Goal: Task Accomplishment & Management: Complete application form

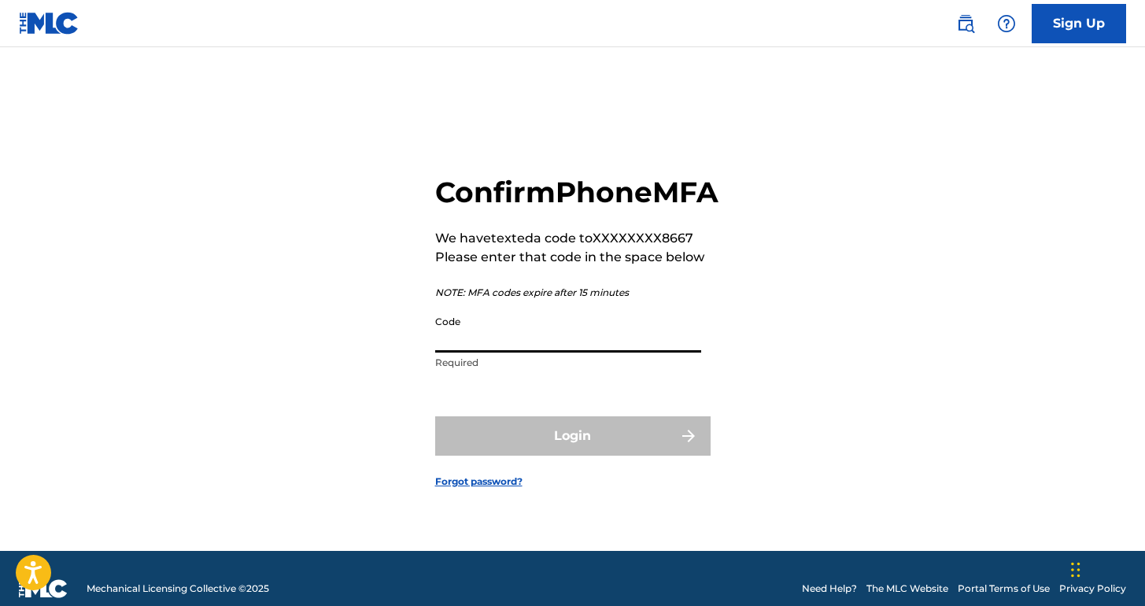
click at [586, 345] on input "Code" at bounding box center [568, 330] width 266 height 45
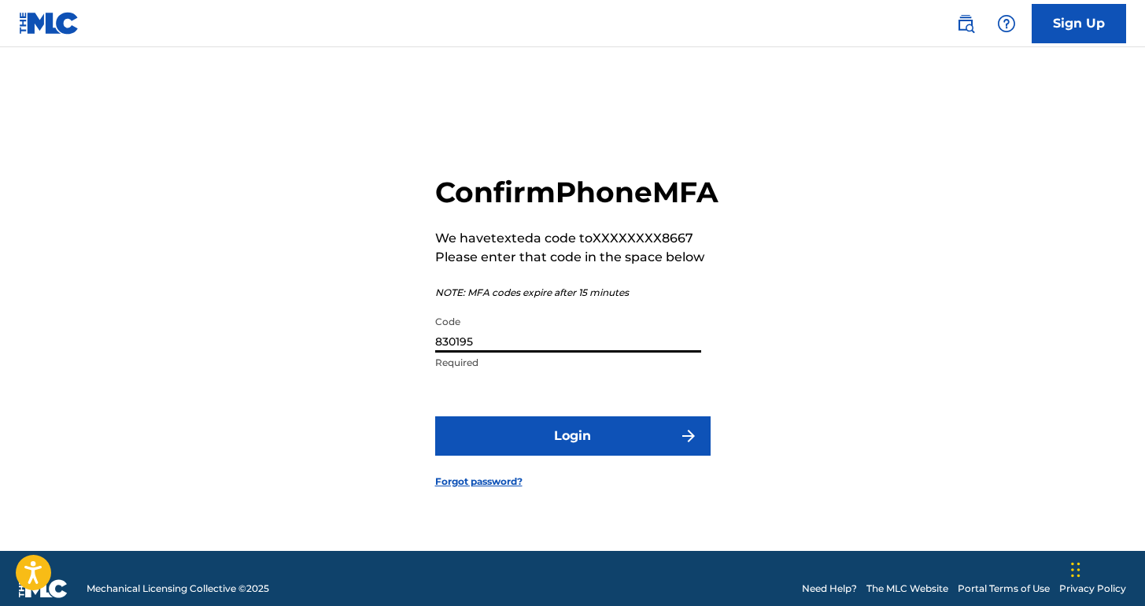
type input "830195"
click at [602, 446] on button "Login" at bounding box center [572, 435] width 275 height 39
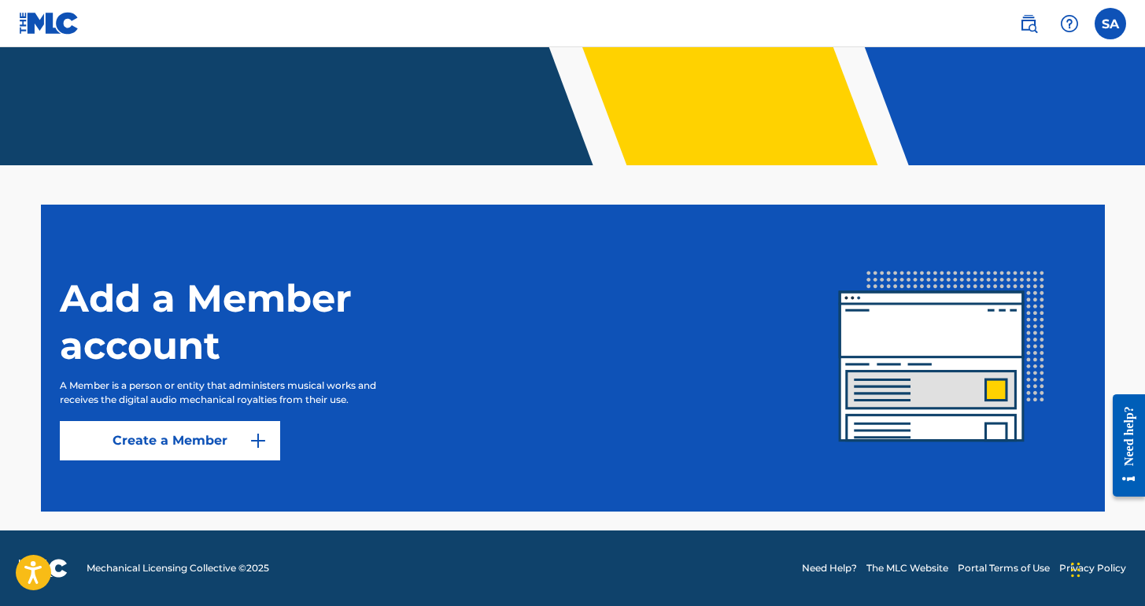
scroll to position [296, 0]
click at [242, 442] on link "Create a Member" at bounding box center [170, 440] width 220 height 39
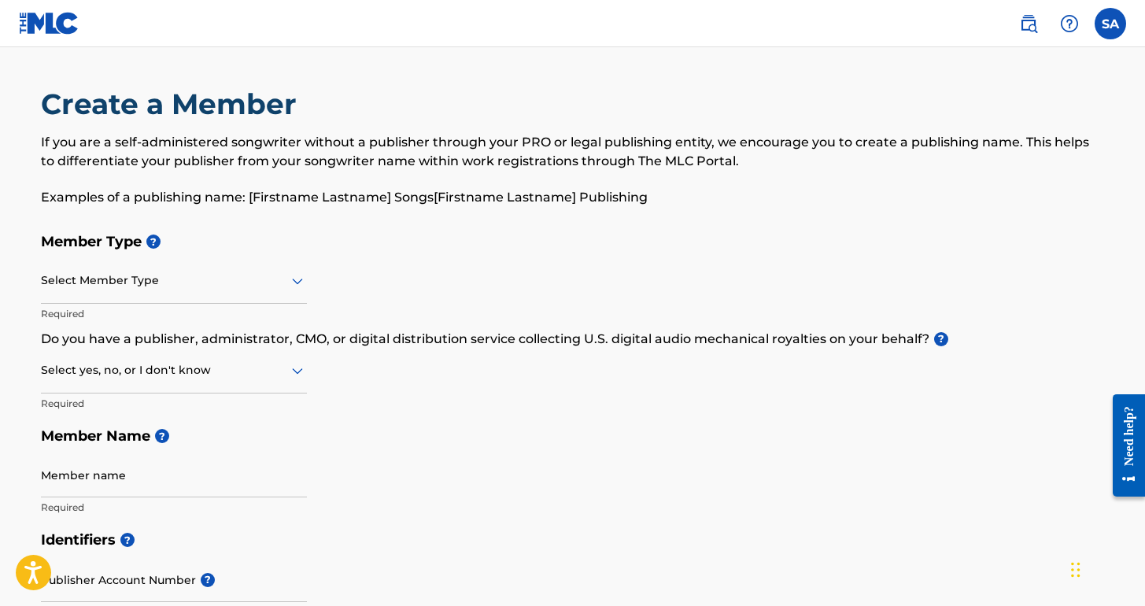
click at [228, 275] on div at bounding box center [174, 281] width 266 height 20
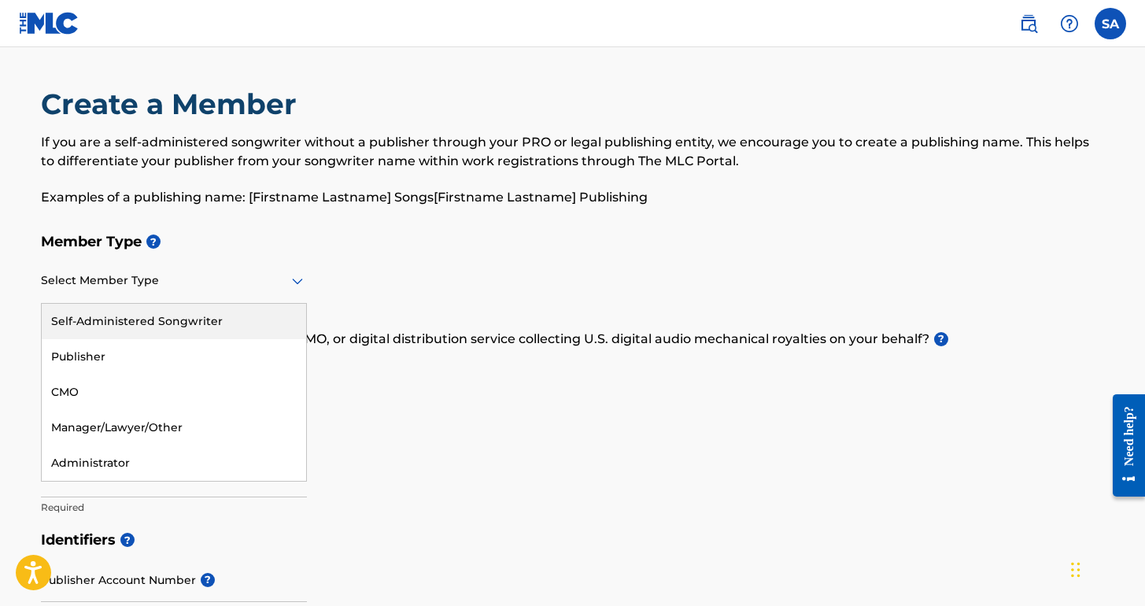
click at [285, 319] on div "Self-Administered Songwriter" at bounding box center [174, 321] width 264 height 35
click at [289, 292] on div "Self-Administered Songwriter" at bounding box center [174, 280] width 266 height 39
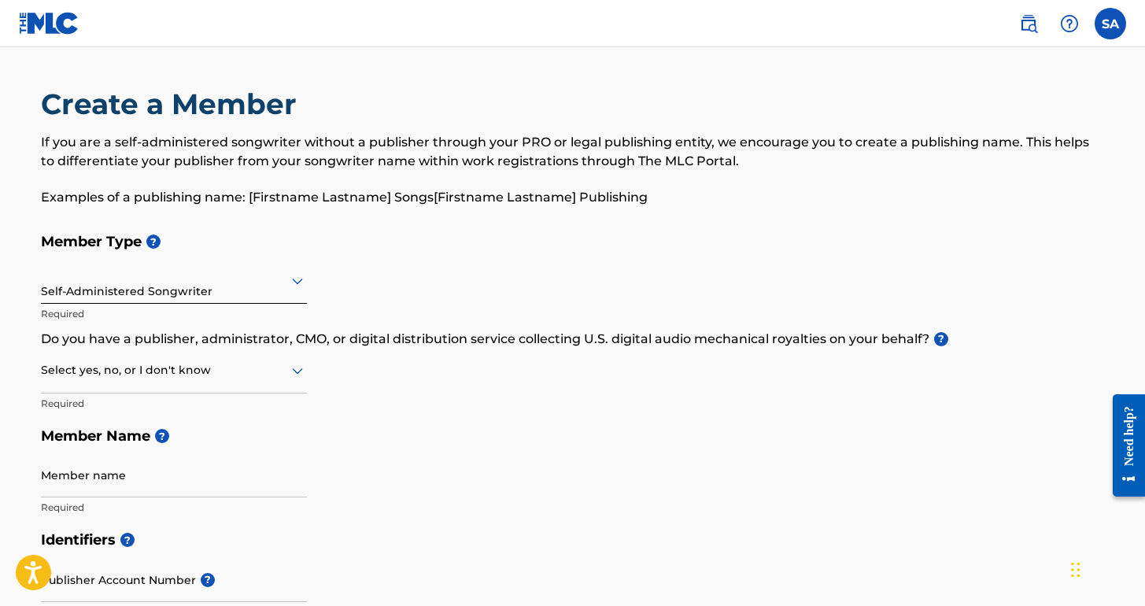
click at [382, 285] on div "Member Type ? Self-Administered Songwriter Required Do you have a publisher, ad…" at bounding box center [573, 374] width 1064 height 298
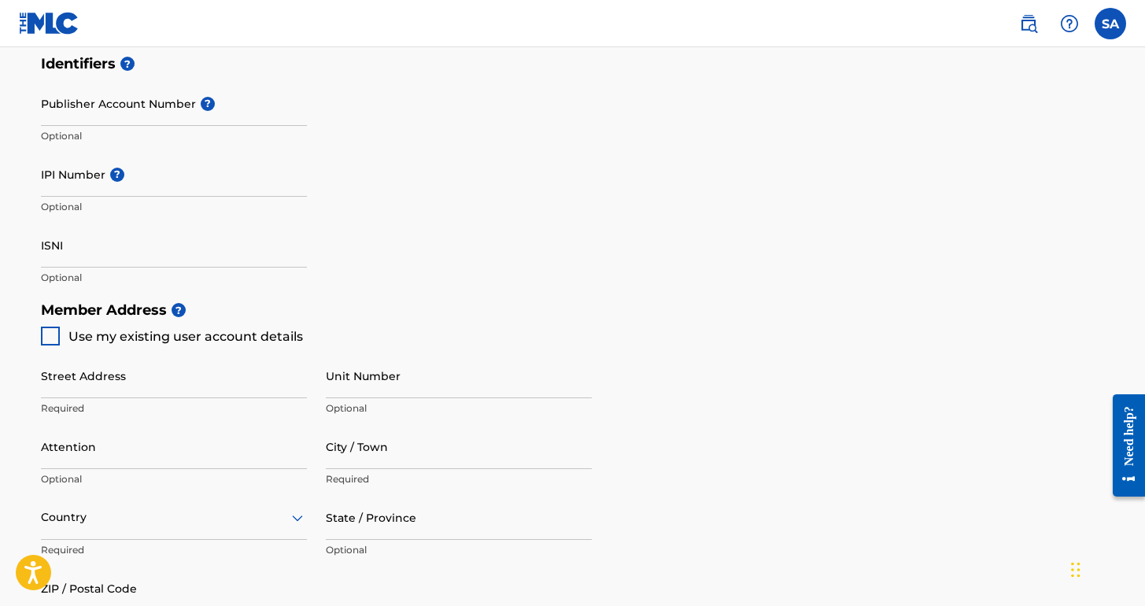
scroll to position [444, 0]
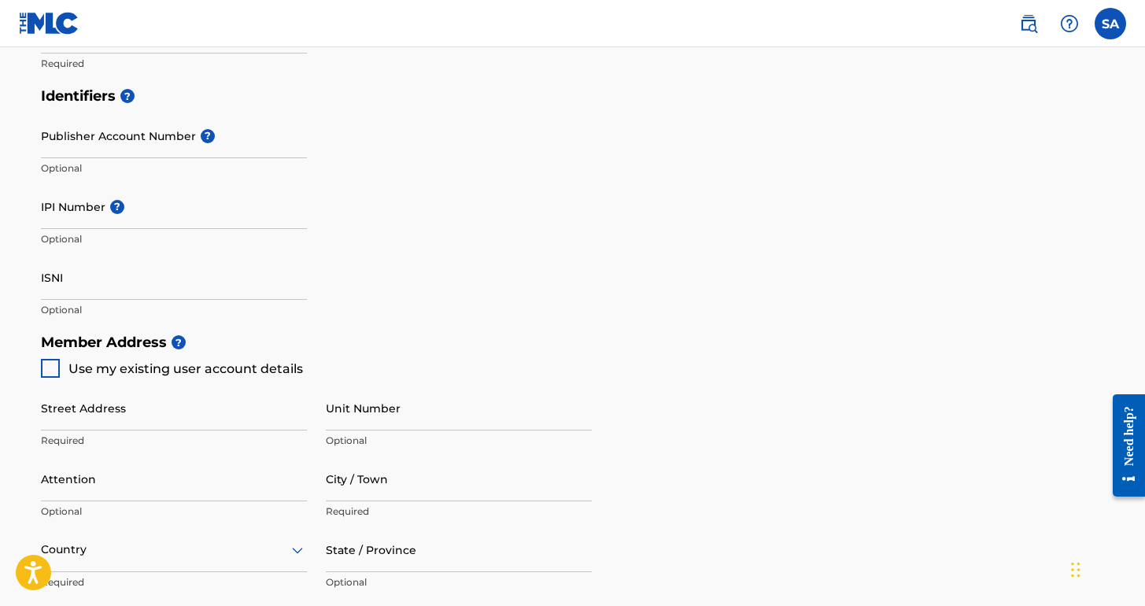
click at [50, 371] on div at bounding box center [50, 368] width 19 height 19
type input "[STREET_ADDRESS]"
type input "Sayreville"
type input "08872"
type input "732"
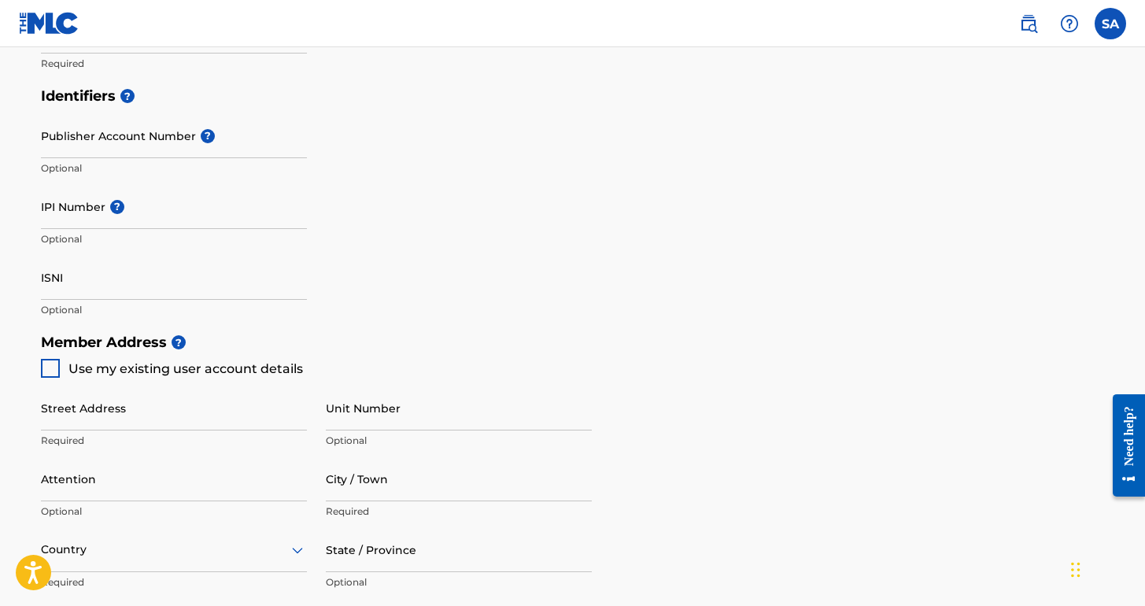
type input "7048667"
type input "[EMAIL_ADDRESS][DOMAIN_NAME]"
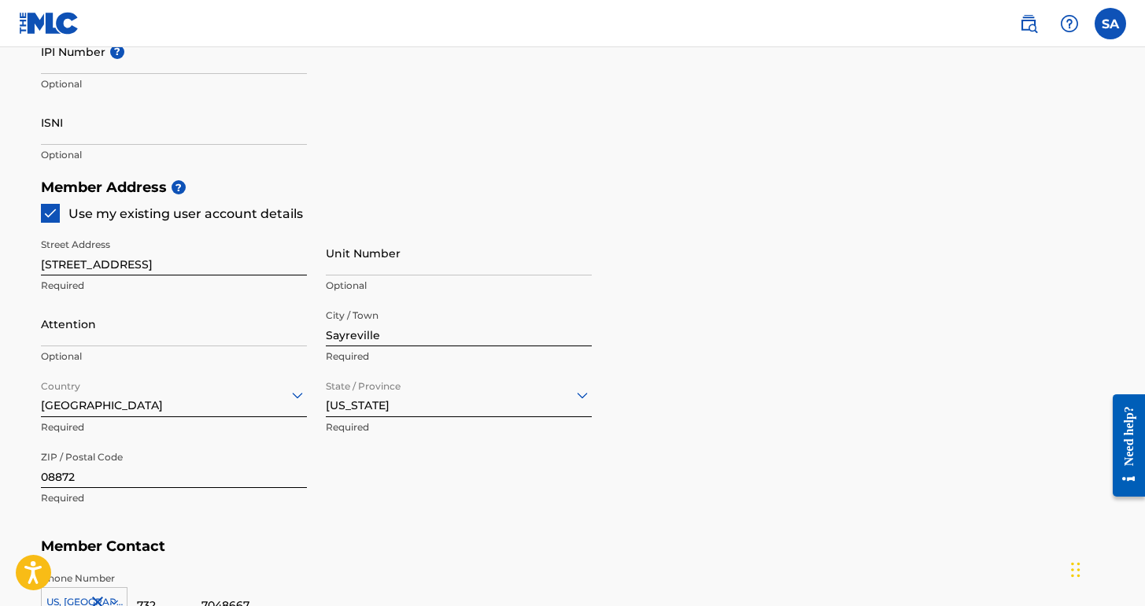
scroll to position [641, 0]
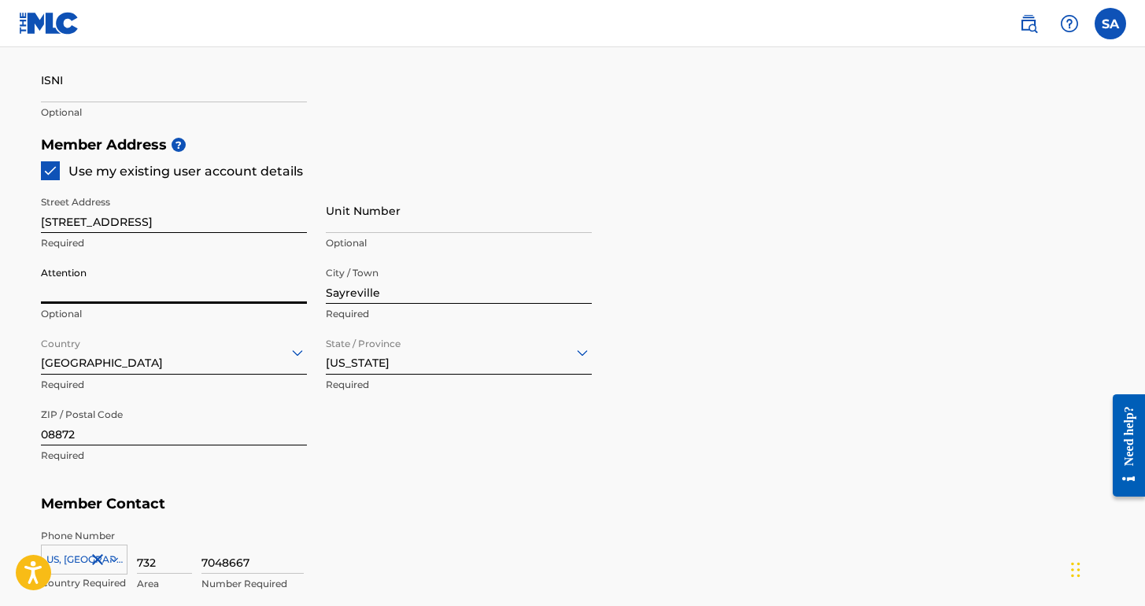
click at [204, 292] on input "Attention" at bounding box center [174, 281] width 266 height 45
type input "Apt 1B"
click at [374, 491] on h5 "Member Contact" at bounding box center [573, 504] width 1064 height 34
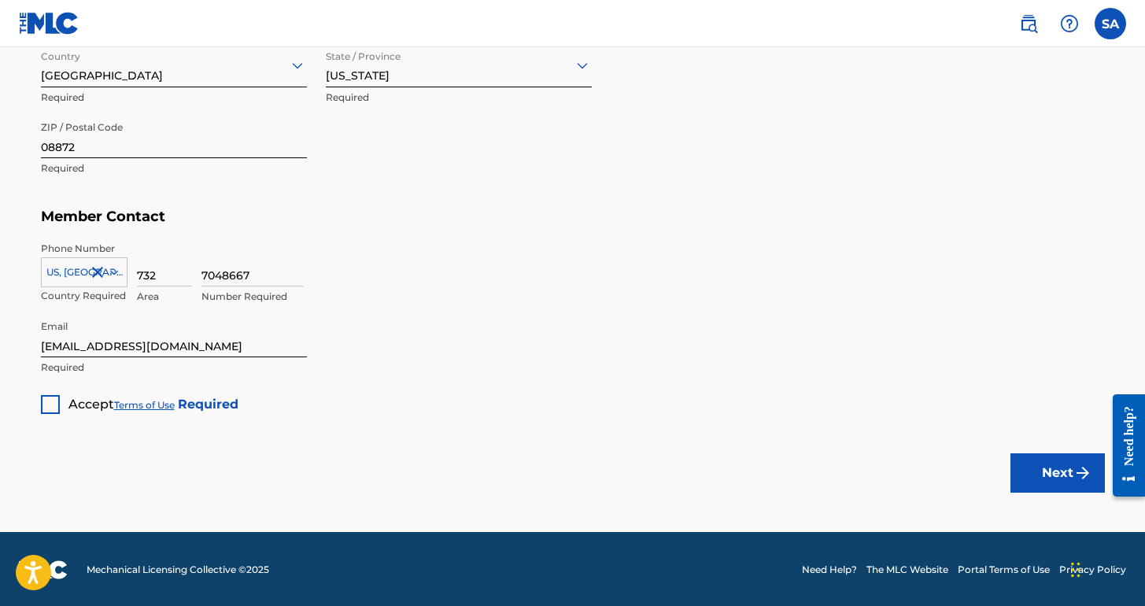
scroll to position [927, 0]
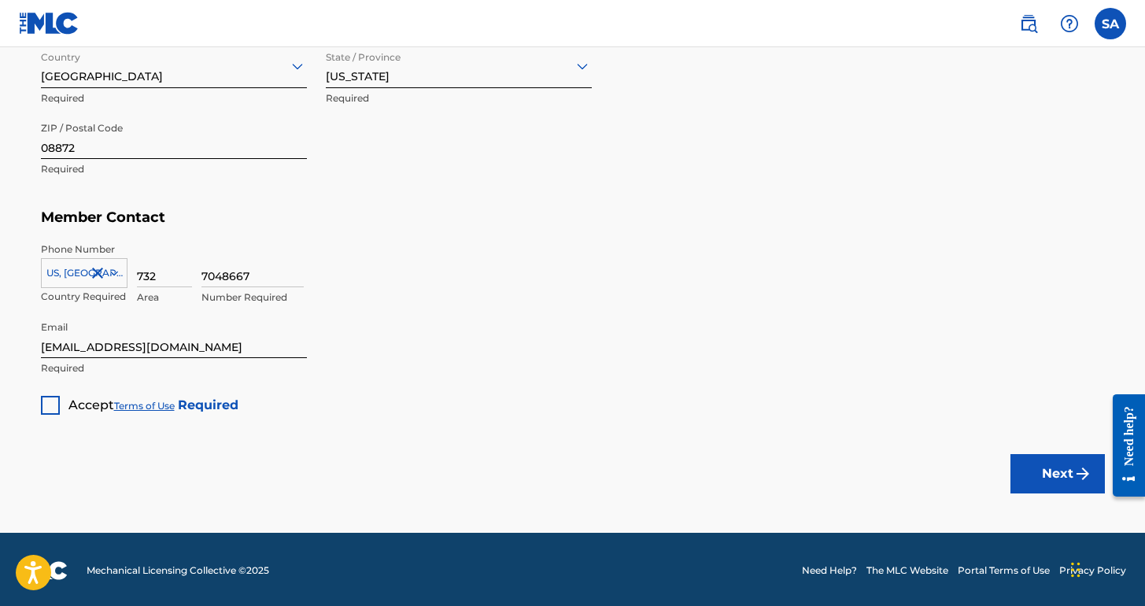
click at [49, 409] on div at bounding box center [50, 405] width 19 height 19
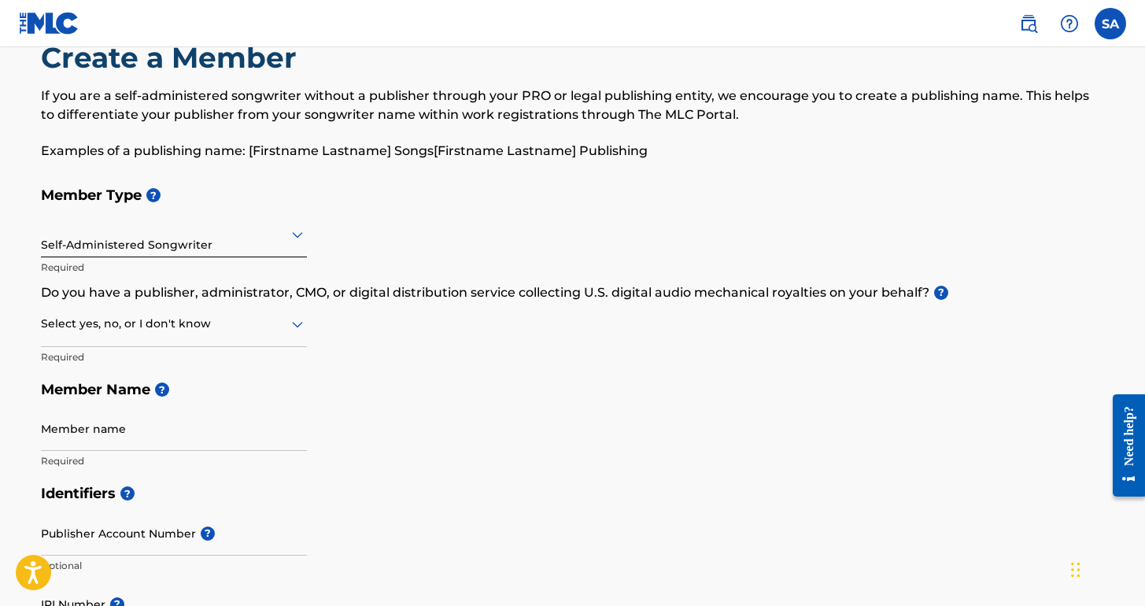
scroll to position [22, 0]
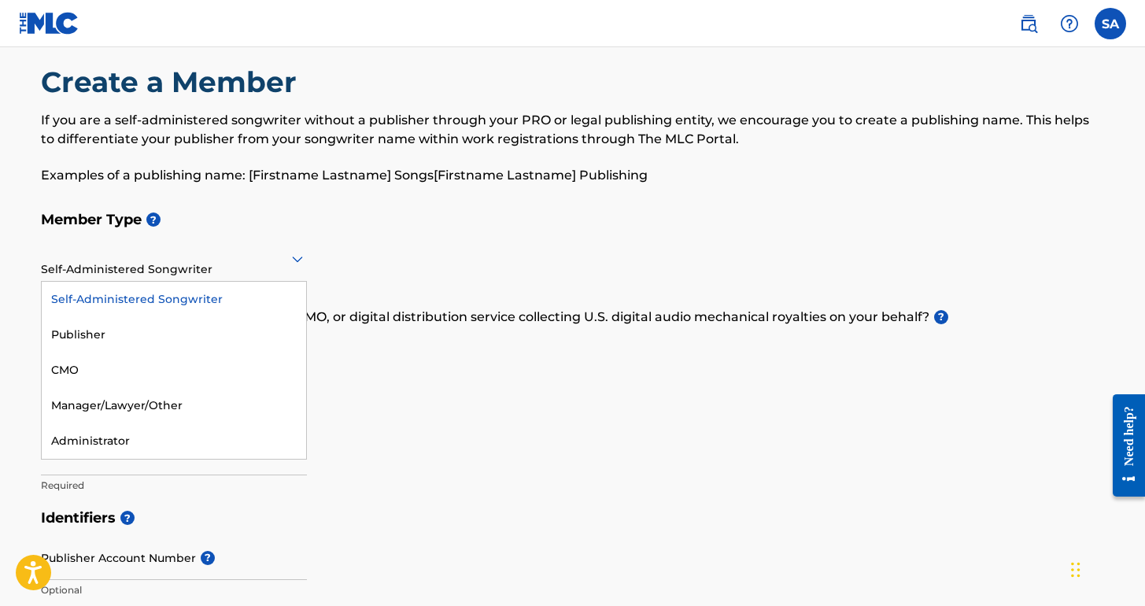
click at [275, 269] on div "Self-Administered Songwriter" at bounding box center [174, 258] width 266 height 39
click at [400, 374] on div "Member Type ? Self-Administered Songwriter selected, 1 of 5. 5 results availabl…" at bounding box center [573, 352] width 1064 height 298
click at [183, 265] on div at bounding box center [174, 259] width 266 height 20
click at [168, 344] on div "Publisher" at bounding box center [174, 334] width 264 height 35
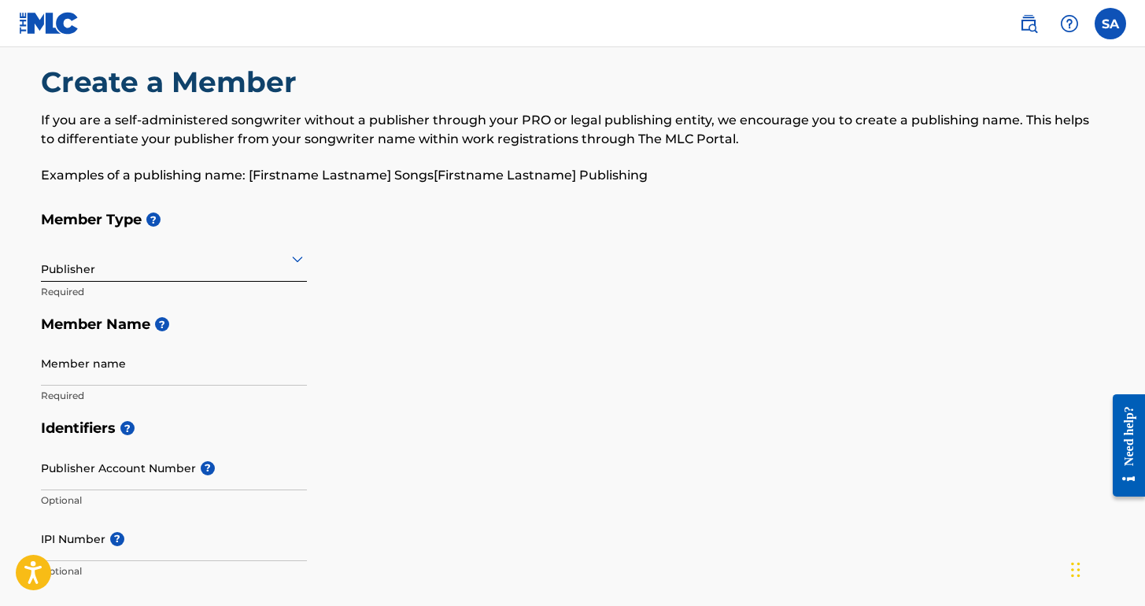
click at [515, 380] on div "Member Type ? Publisher Required Member Name ? Member name Required" at bounding box center [573, 307] width 1064 height 208
drag, startPoint x: 134, startPoint y: 369, endPoint x: 235, endPoint y: 360, distance: 101.9
click at [135, 369] on input "Member name" at bounding box center [174, 363] width 266 height 45
click at [382, 437] on h5 "Identifiers ?" at bounding box center [573, 428] width 1064 height 34
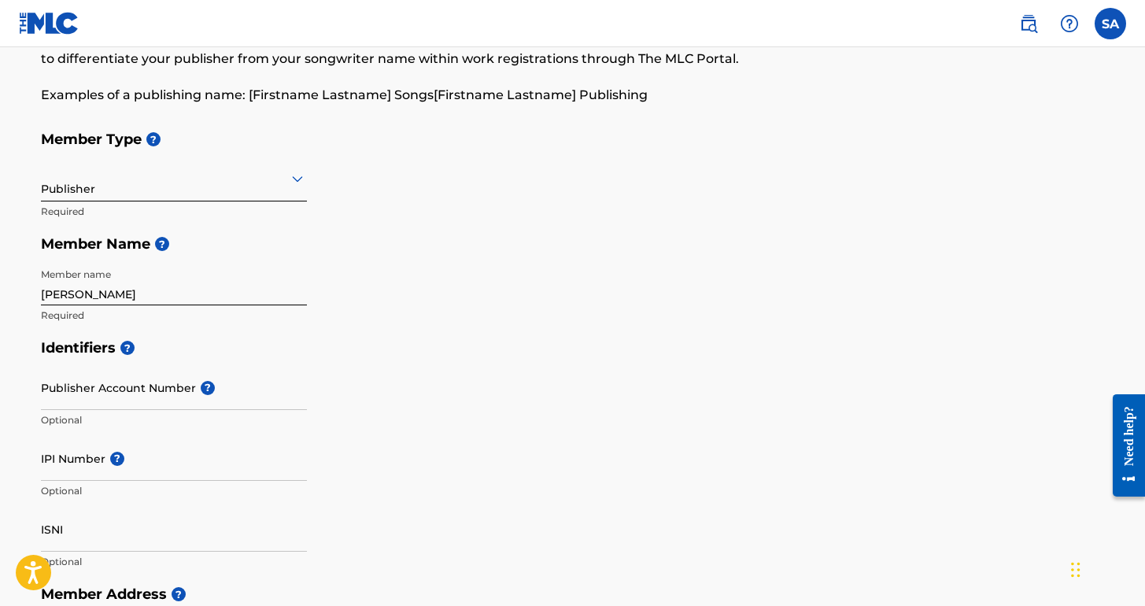
scroll to position [107, 0]
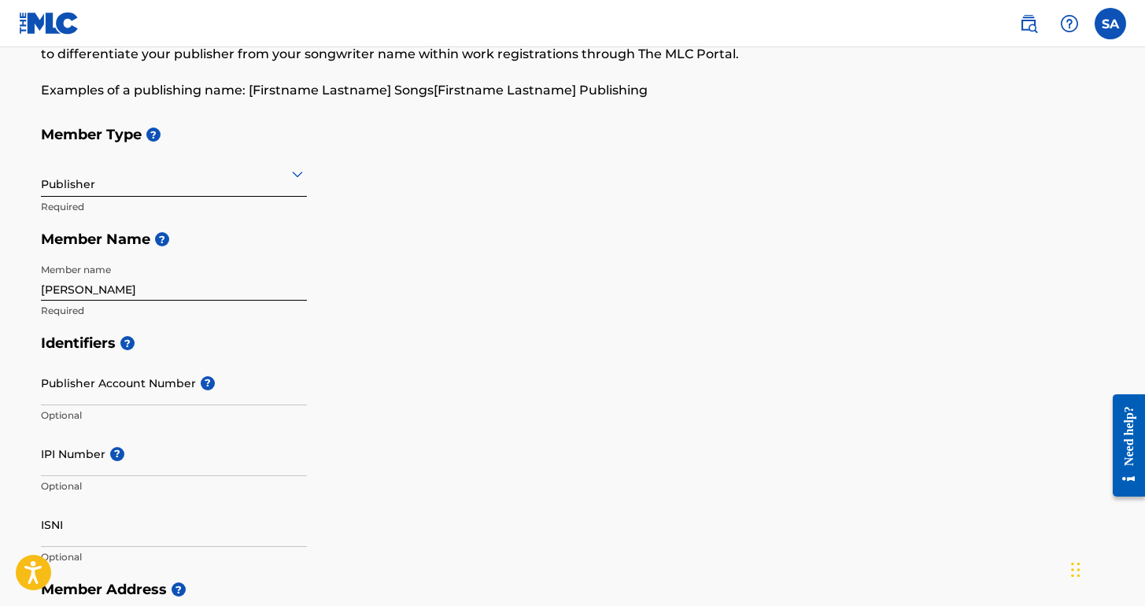
click at [85, 452] on input "IPI Number ?" at bounding box center [174, 453] width 266 height 45
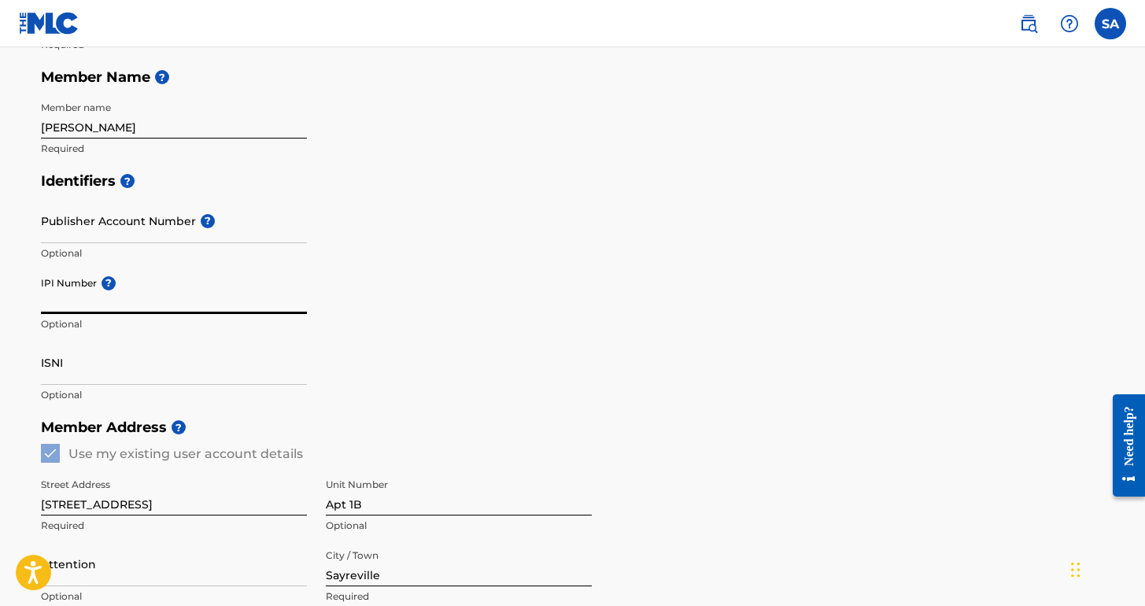
scroll to position [271, 0]
click at [85, 367] on input "ISNI" at bounding box center [174, 360] width 266 height 45
click at [95, 301] on input "IPI Number ?" at bounding box center [174, 289] width 266 height 45
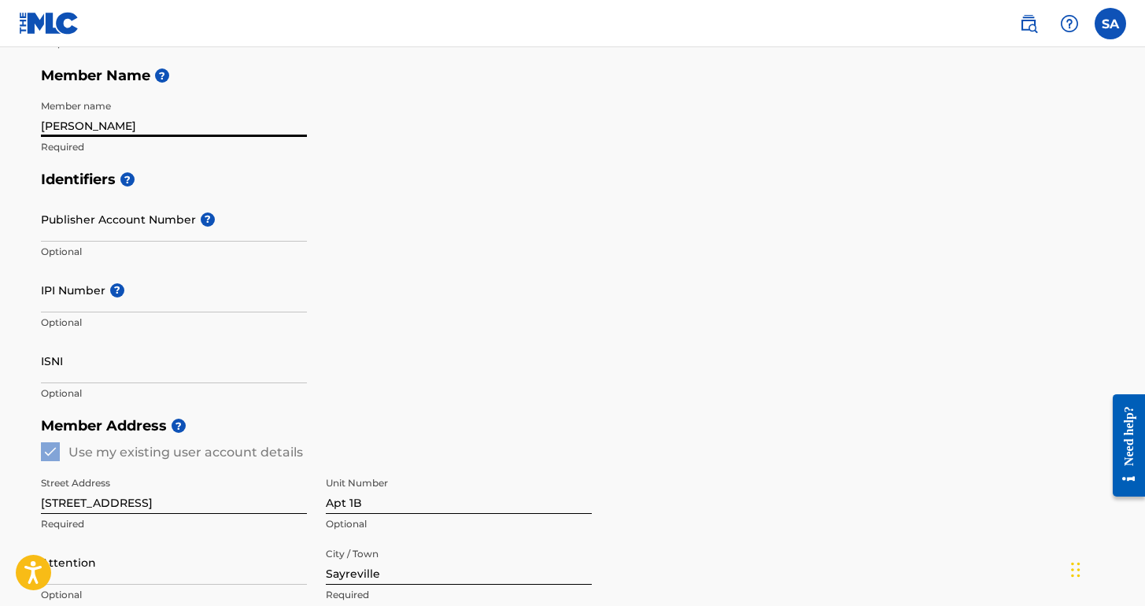
click at [215, 128] on input "[PERSON_NAME]" at bounding box center [174, 114] width 266 height 45
click at [472, 119] on div "Member Type ? Publisher Required Member Name ? Member name [PERSON_NAME] Requir…" at bounding box center [573, 58] width 1064 height 208
click at [230, 125] on input "[PERSON_NAME]" at bounding box center [174, 114] width 266 height 45
type input "[PERSON_NAME]"
click at [448, 131] on div "Member Type ? Publisher Required Member Name ? Member name [PERSON_NAME] Requir…" at bounding box center [573, 58] width 1064 height 208
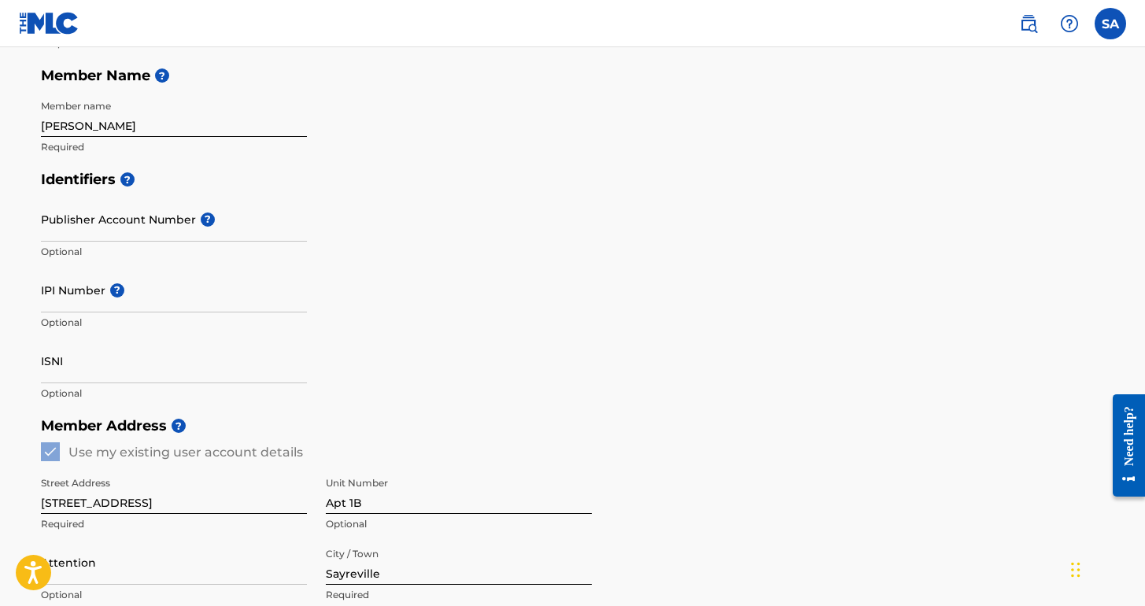
click at [91, 303] on input "IPI Number ?" at bounding box center [174, 289] width 266 height 45
paste input "01231578073"
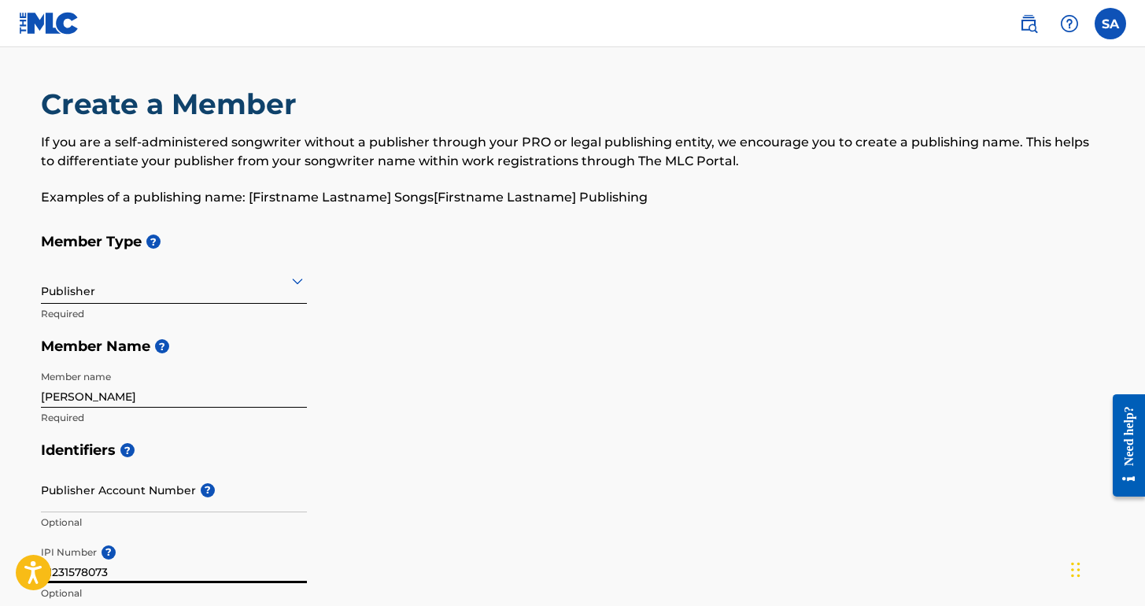
scroll to position [0, 0]
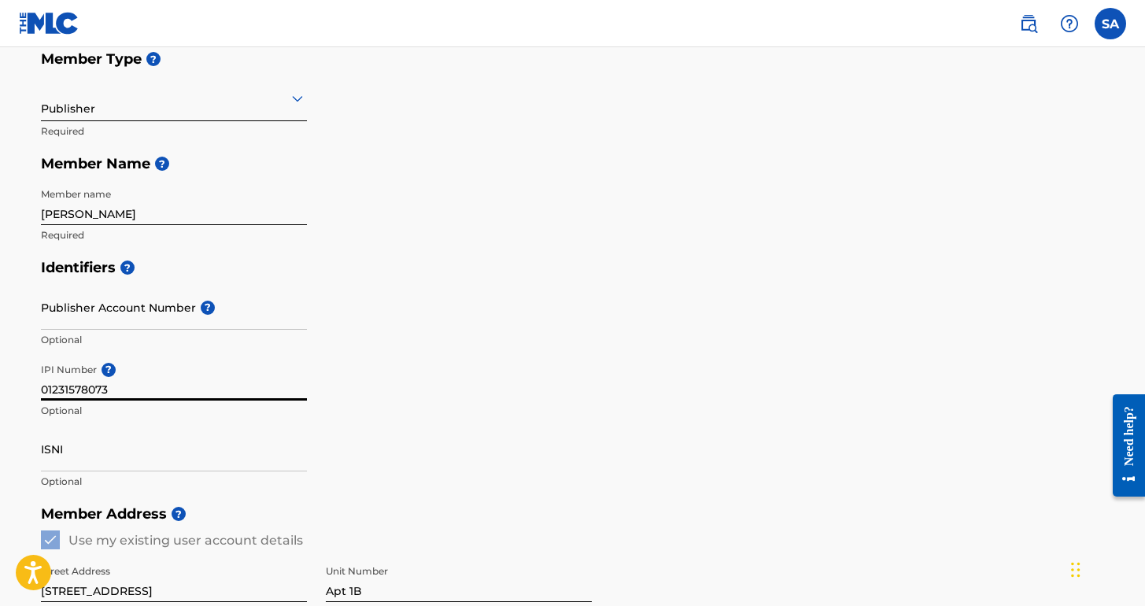
type input "01231578073"
click at [401, 359] on div "Identifiers ? Publisher Account Number ? Optional IPI Number ? 01231578073 Opti…" at bounding box center [573, 374] width 1064 height 246
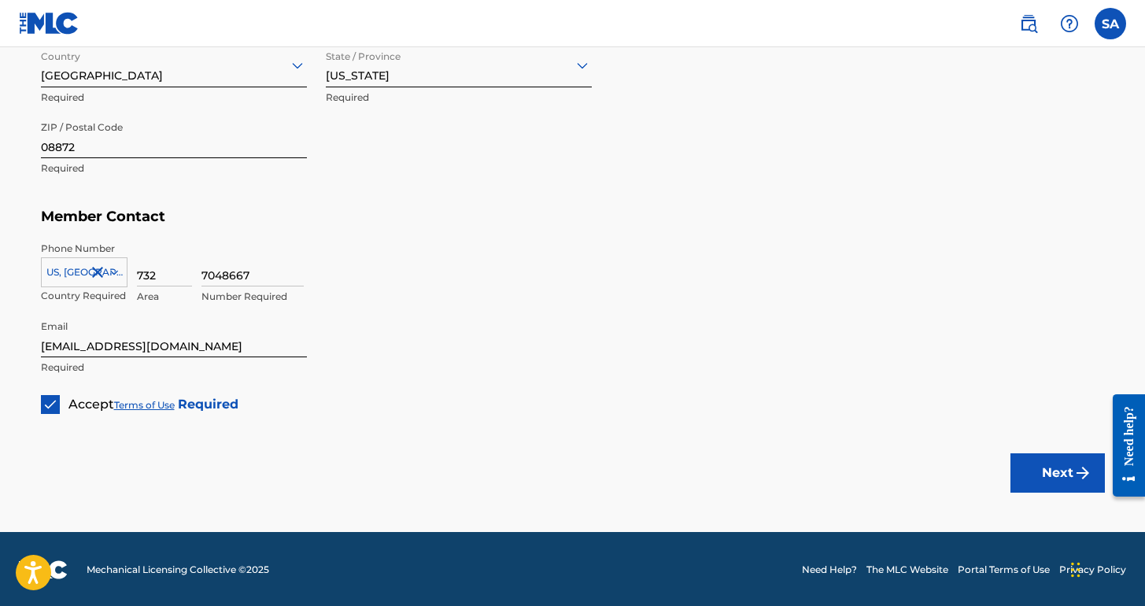
scroll to position [838, 0]
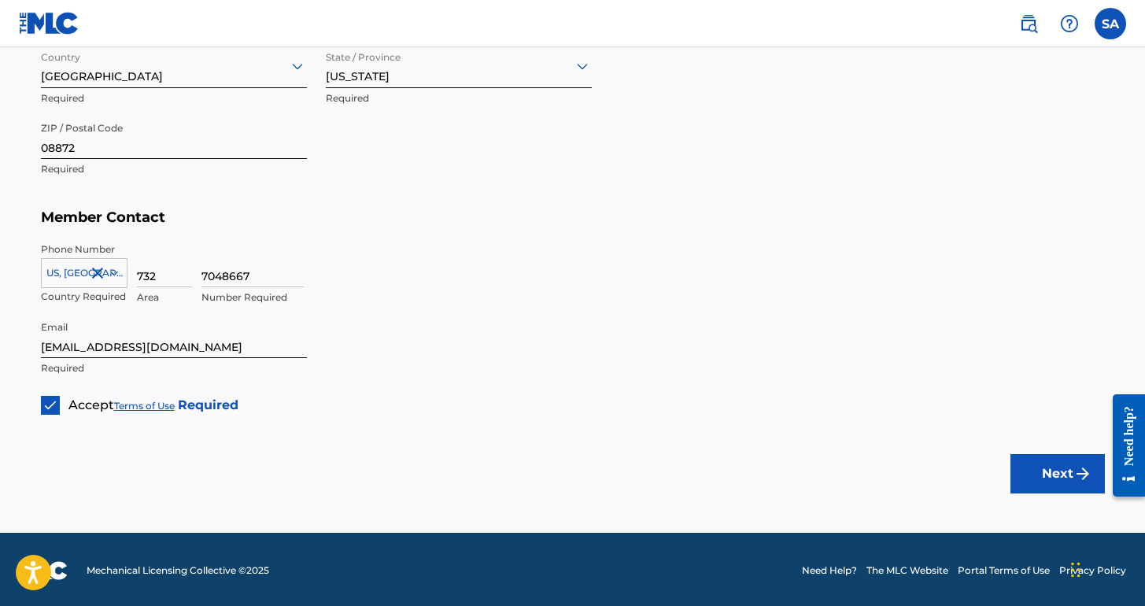
click at [1049, 478] on button "Next" at bounding box center [1057, 473] width 94 height 39
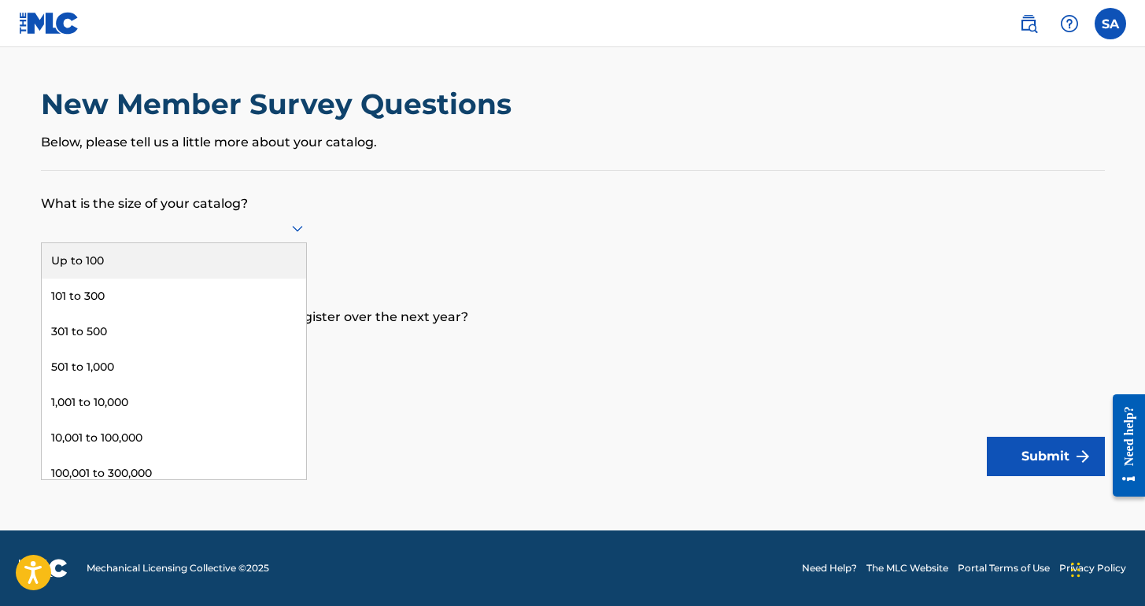
click at [260, 243] on div at bounding box center [174, 228] width 266 height 30
click at [252, 278] on div "Up to 100" at bounding box center [174, 260] width 264 height 35
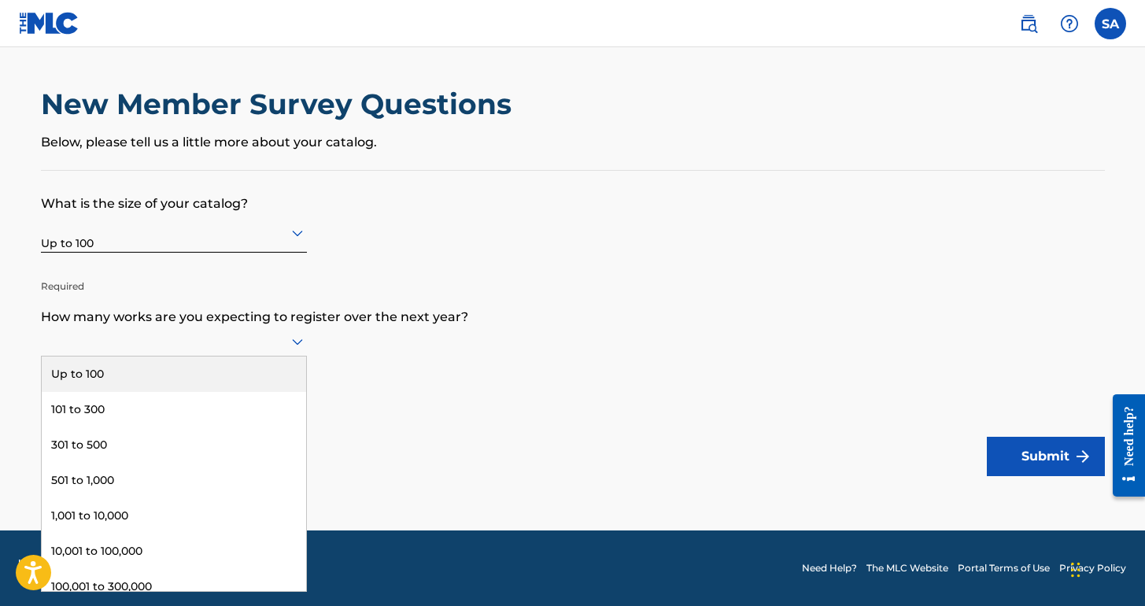
scroll to position [1, 0]
click at [267, 356] on div at bounding box center [174, 341] width 266 height 30
click at [256, 389] on div "Up to 100" at bounding box center [174, 373] width 264 height 35
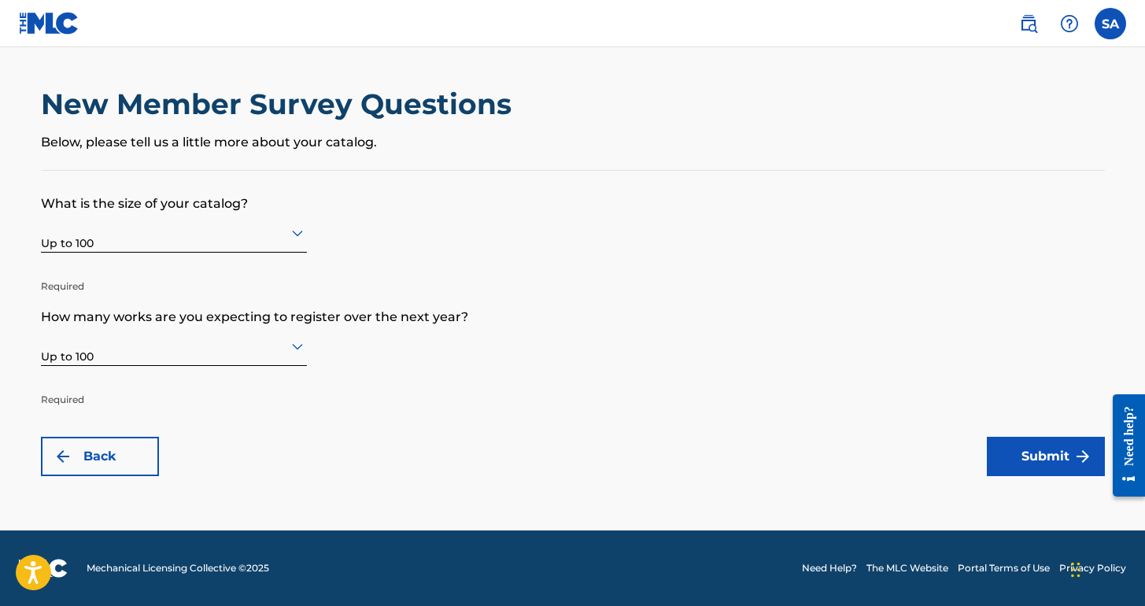
scroll to position [0, 0]
click at [1037, 466] on button "Submit" at bounding box center [1045, 456] width 118 height 39
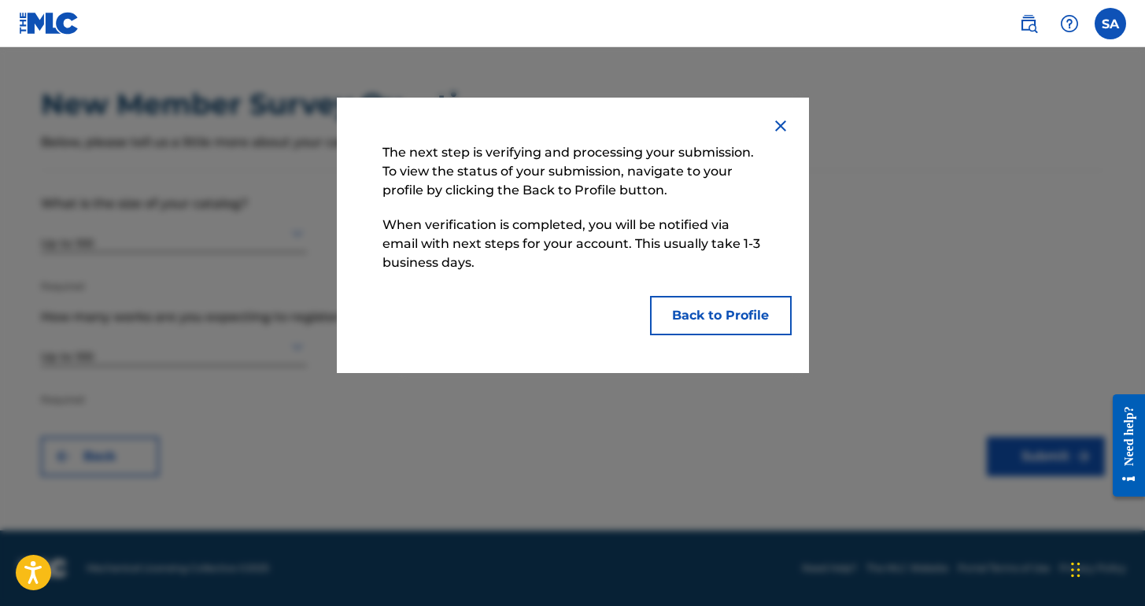
click at [748, 323] on button "Back to Profile" at bounding box center [721, 315] width 142 height 39
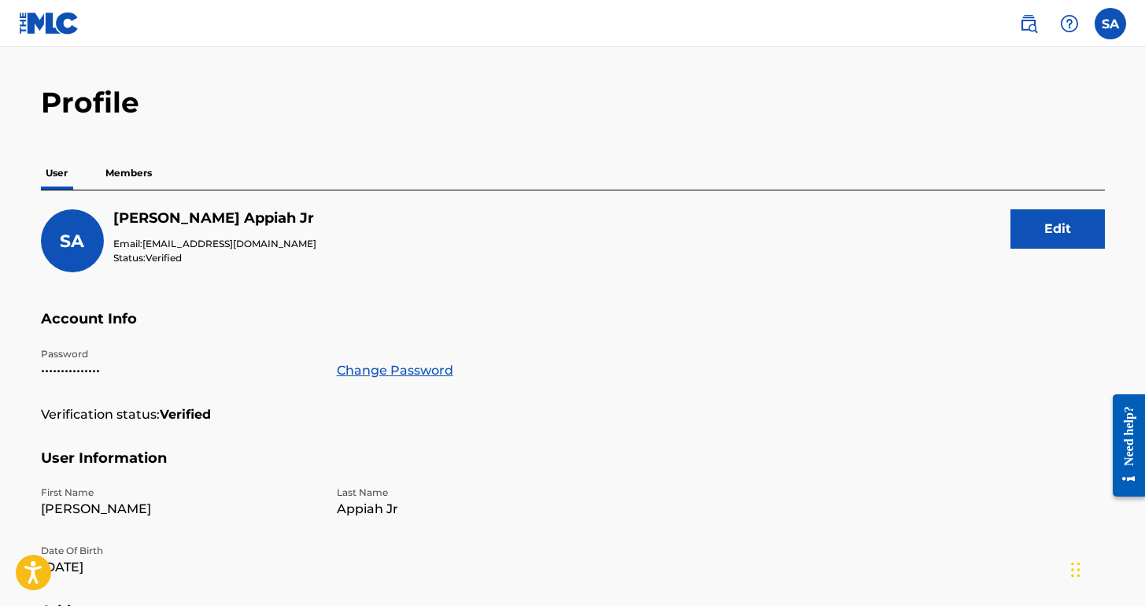
scroll to position [37, 0]
click at [138, 175] on p "Members" at bounding box center [129, 173] width 56 height 33
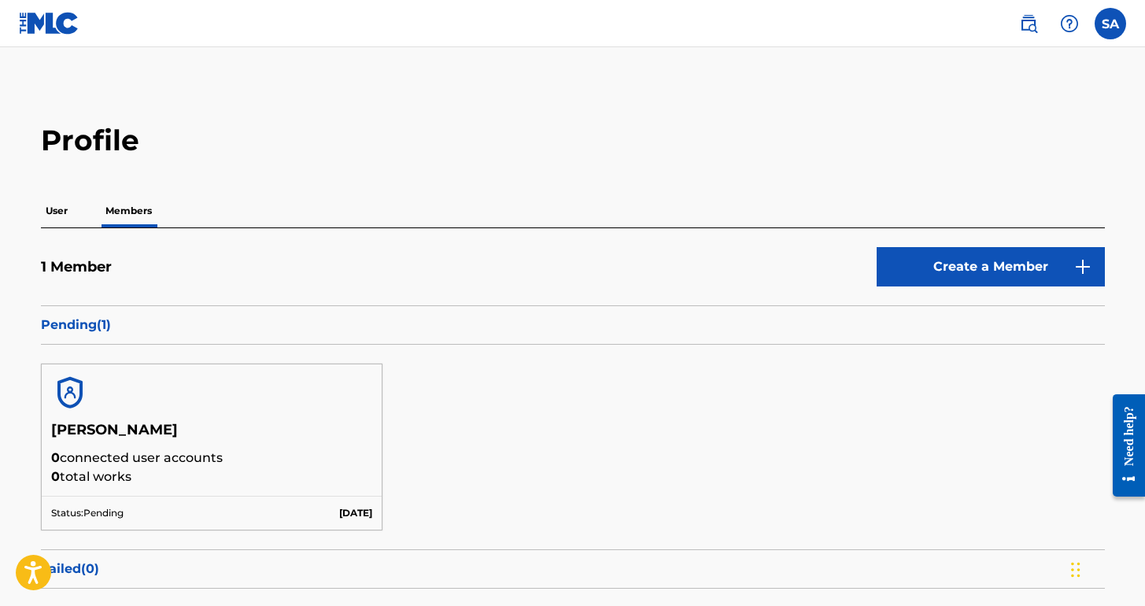
click at [62, 212] on p "User" at bounding box center [56, 210] width 31 height 33
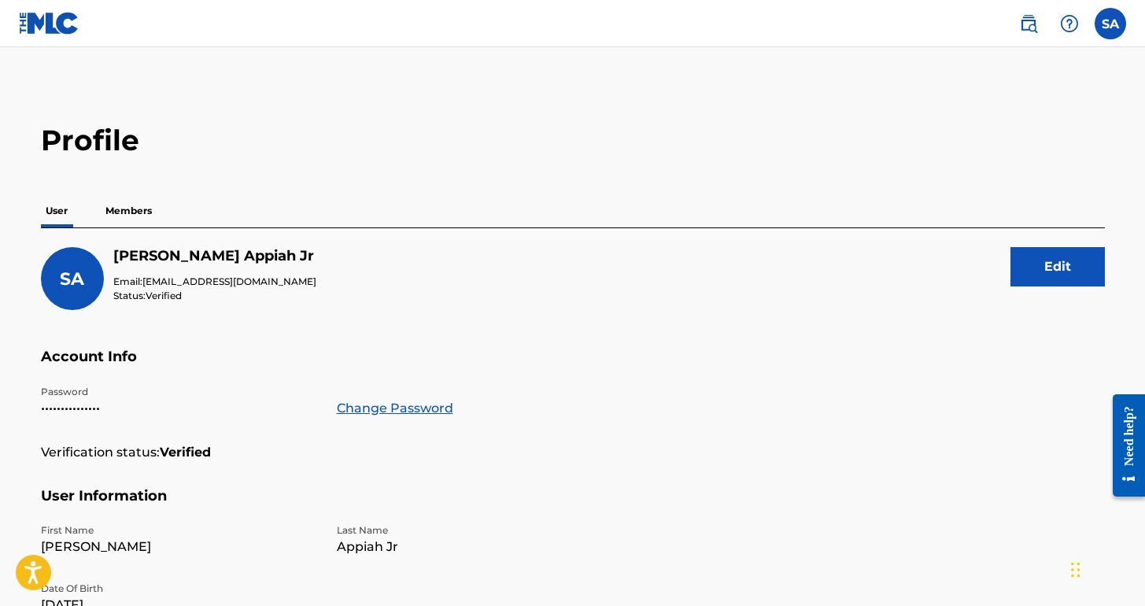
click at [145, 212] on p "Members" at bounding box center [129, 210] width 56 height 33
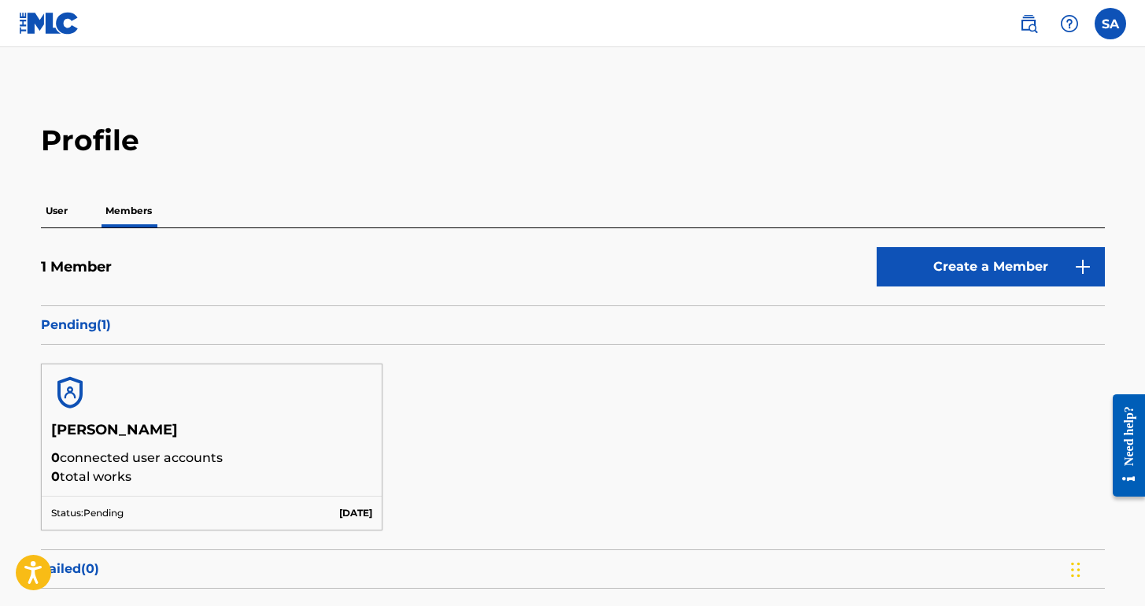
click at [69, 216] on p "User" at bounding box center [56, 210] width 31 height 33
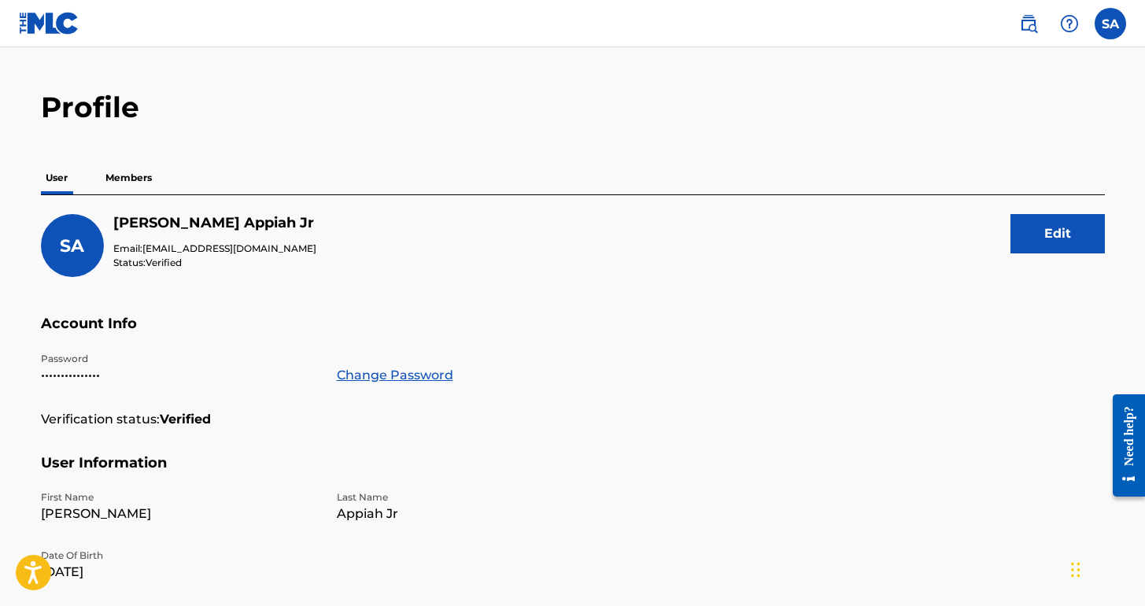
scroll to position [23, 0]
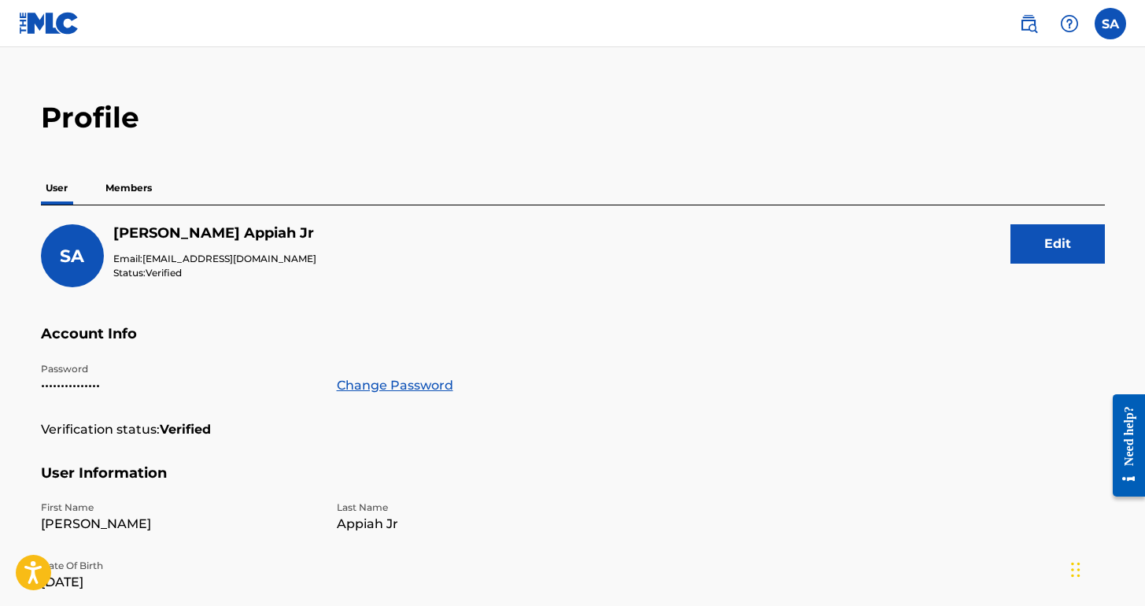
click at [72, 30] on img at bounding box center [49, 23] width 61 height 23
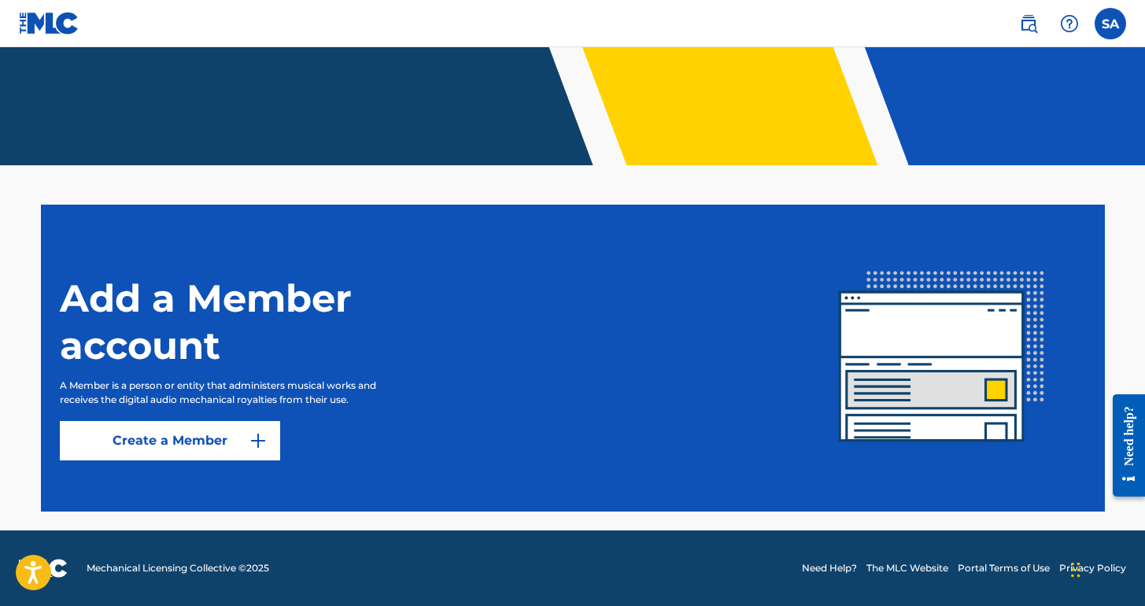
scroll to position [296, 0]
click at [1103, 25] on label at bounding box center [1109, 23] width 31 height 31
click at [1110, 24] on input "SA [PERSON_NAME] [EMAIL_ADDRESS][DOMAIN_NAME] Notification Preferences Profile …" at bounding box center [1110, 24] width 0 height 0
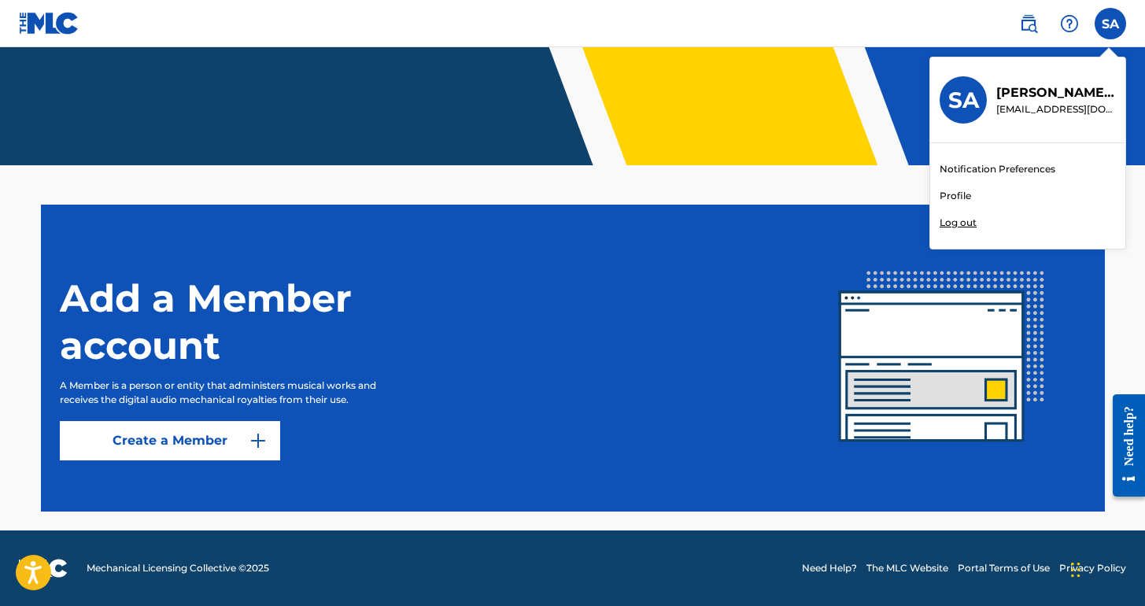
click at [1023, 104] on p "[EMAIL_ADDRESS][DOMAIN_NAME]" at bounding box center [1056, 109] width 120 height 14
click at [1110, 24] on input "SA [PERSON_NAME] [EMAIL_ADDRESS][DOMAIN_NAME] Notification Preferences Profile …" at bounding box center [1110, 24] width 0 height 0
click at [964, 198] on link "Profile" at bounding box center [954, 196] width 31 height 14
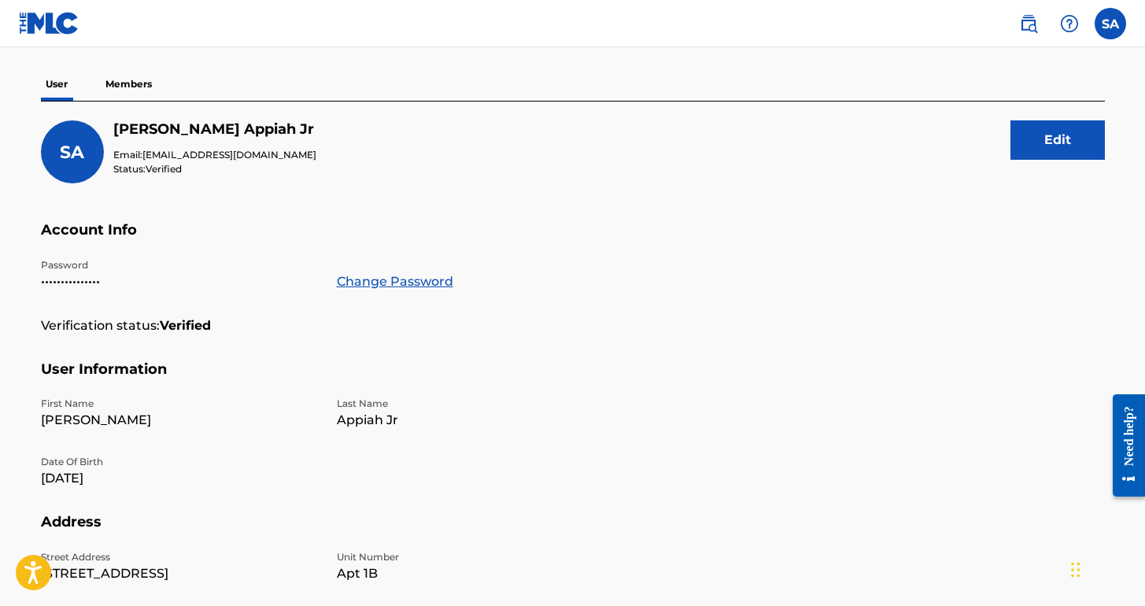
scroll to position [125, 0]
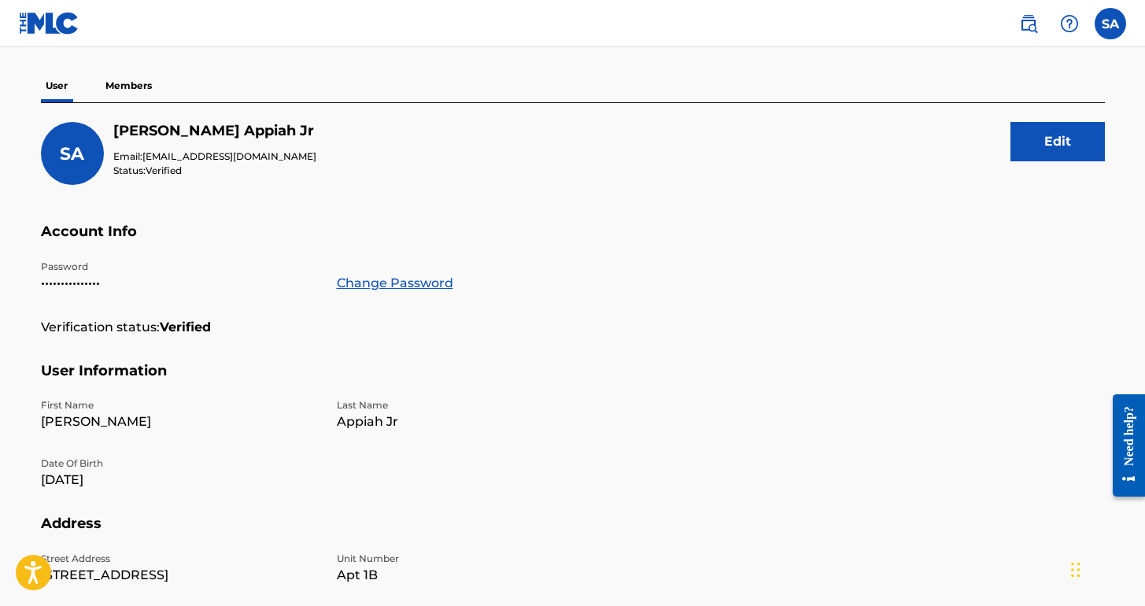
click at [141, 85] on p "Members" at bounding box center [129, 85] width 56 height 33
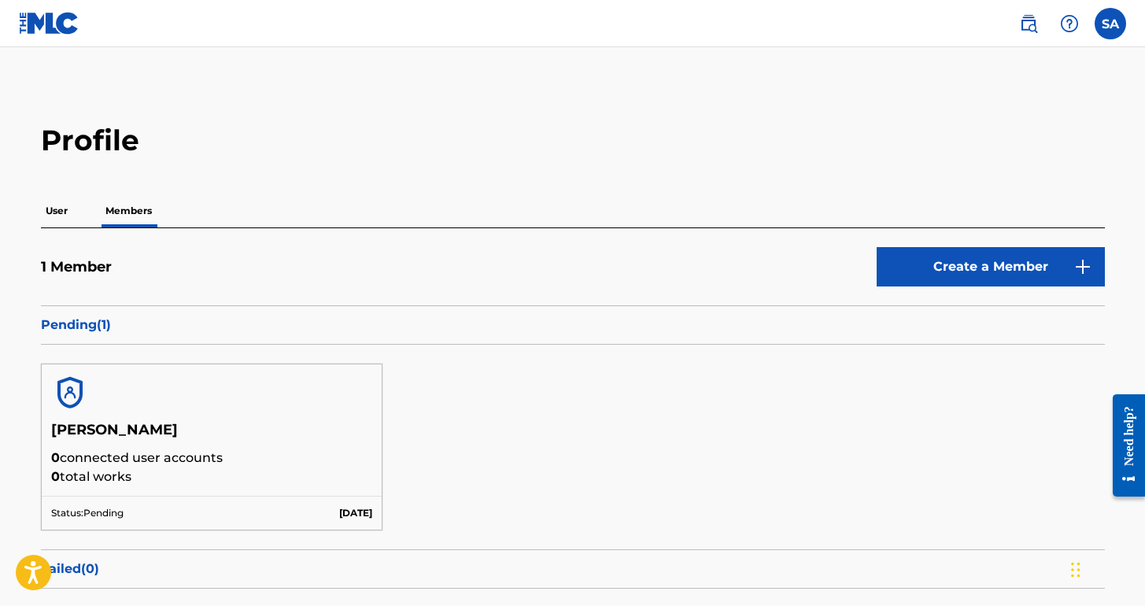
click at [72, 217] on p "User" at bounding box center [56, 210] width 31 height 33
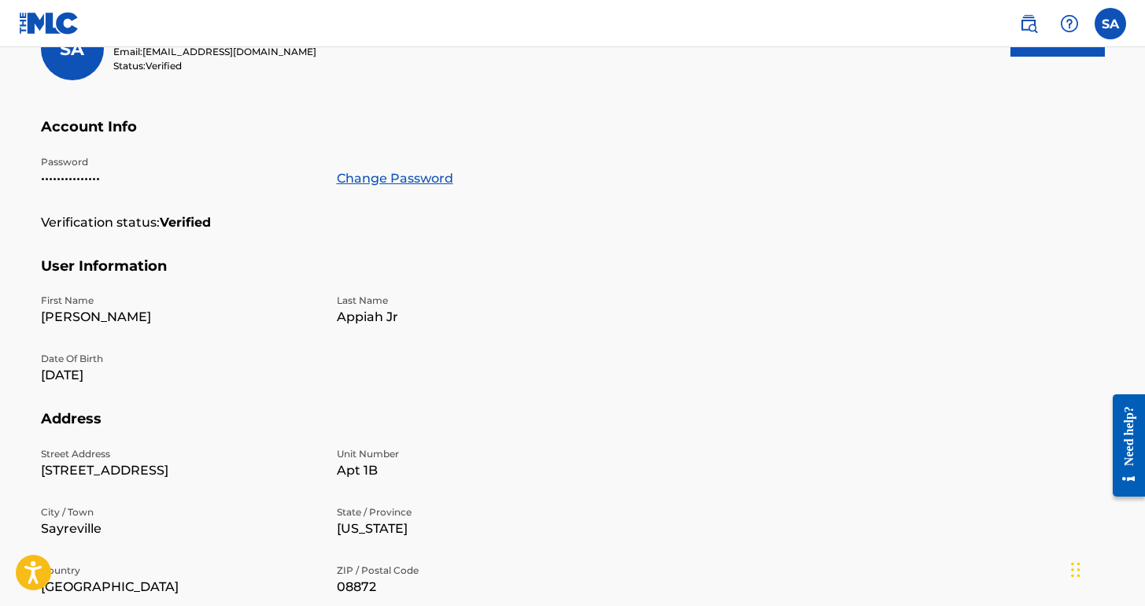
scroll to position [275, 0]
